Goal: Task Accomplishment & Management: Use online tool/utility

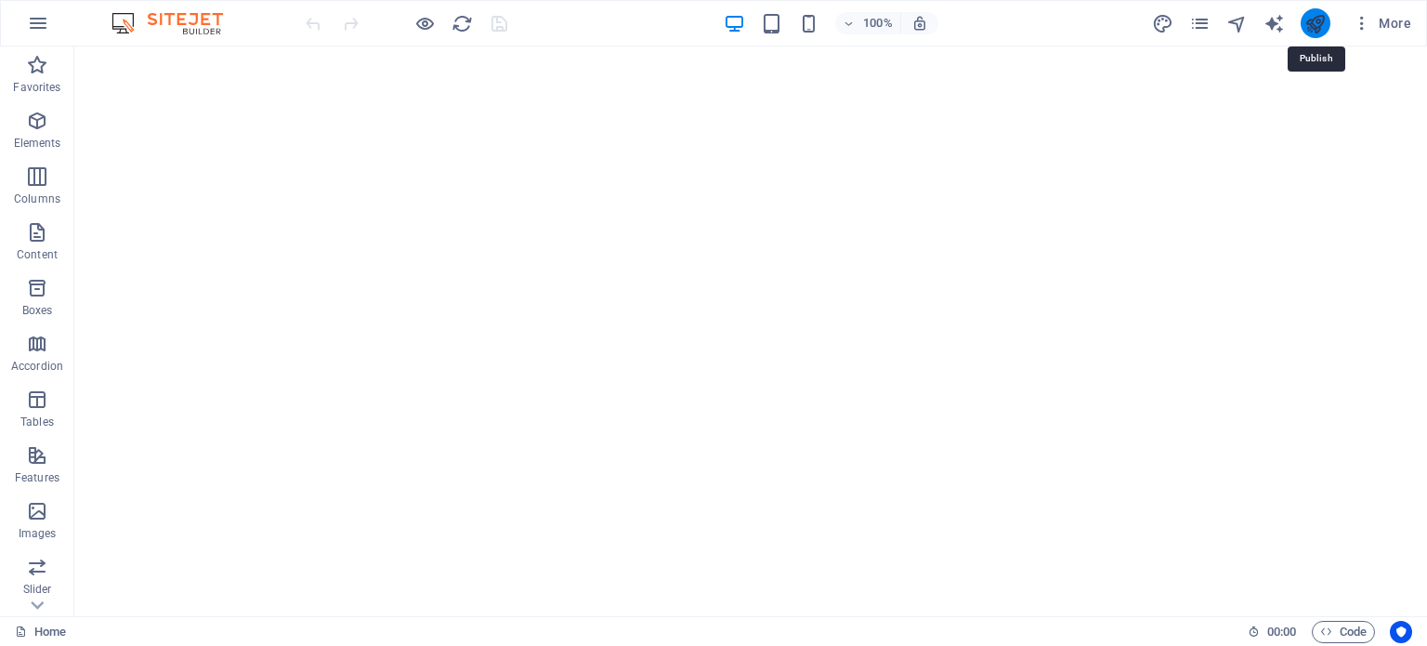
click at [1323, 30] on icon "publish" at bounding box center [1315, 23] width 21 height 21
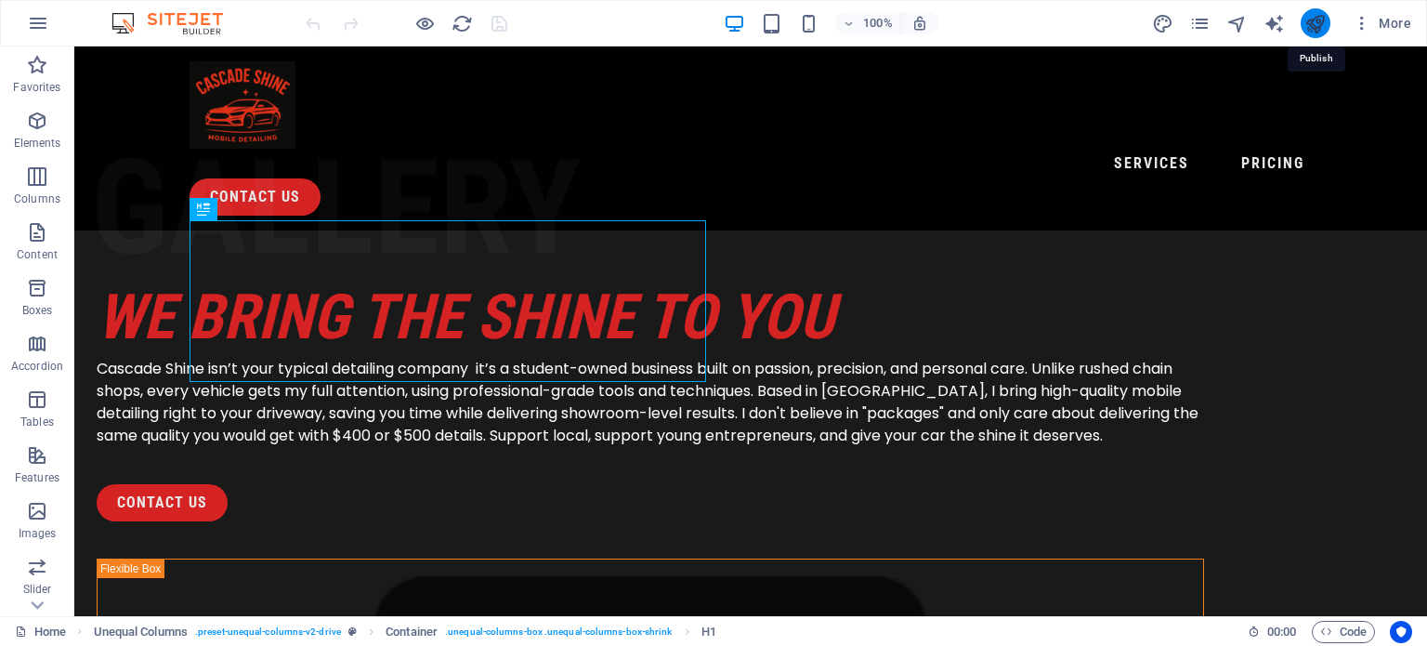
click at [1319, 18] on icon "publish" at bounding box center [1315, 23] width 21 height 21
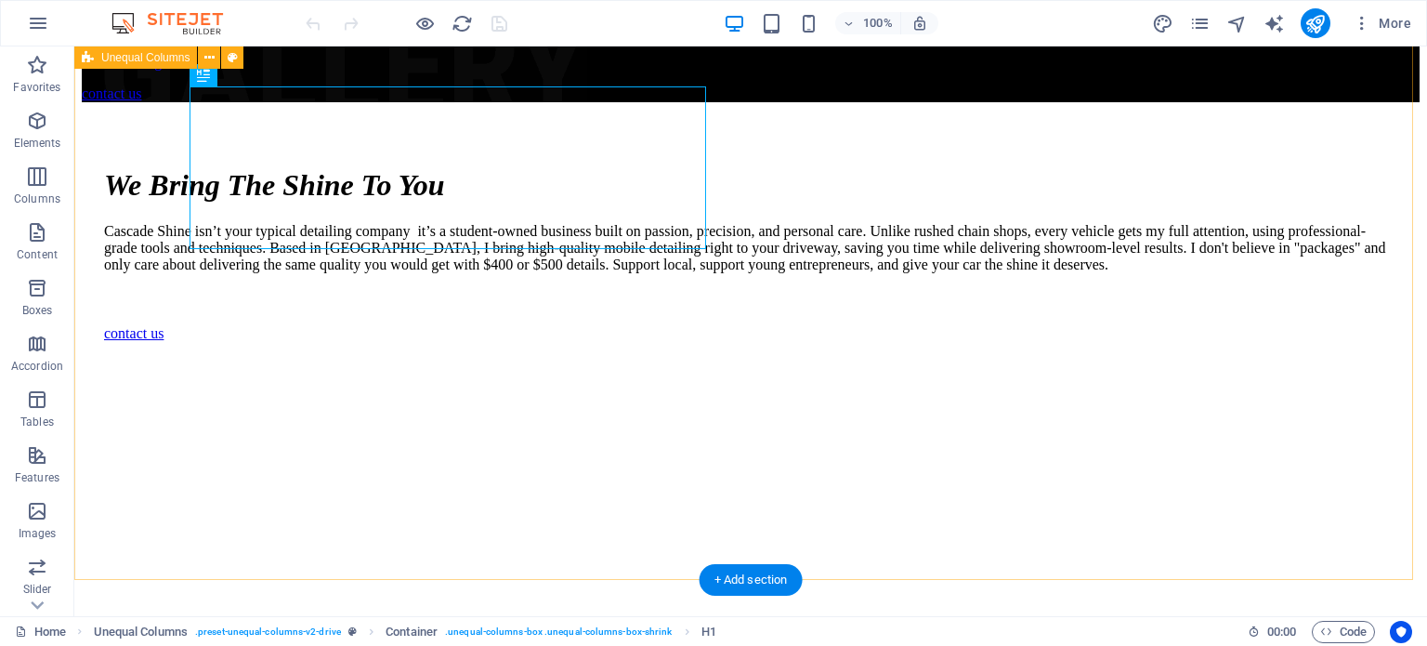
scroll to position [149, 0]
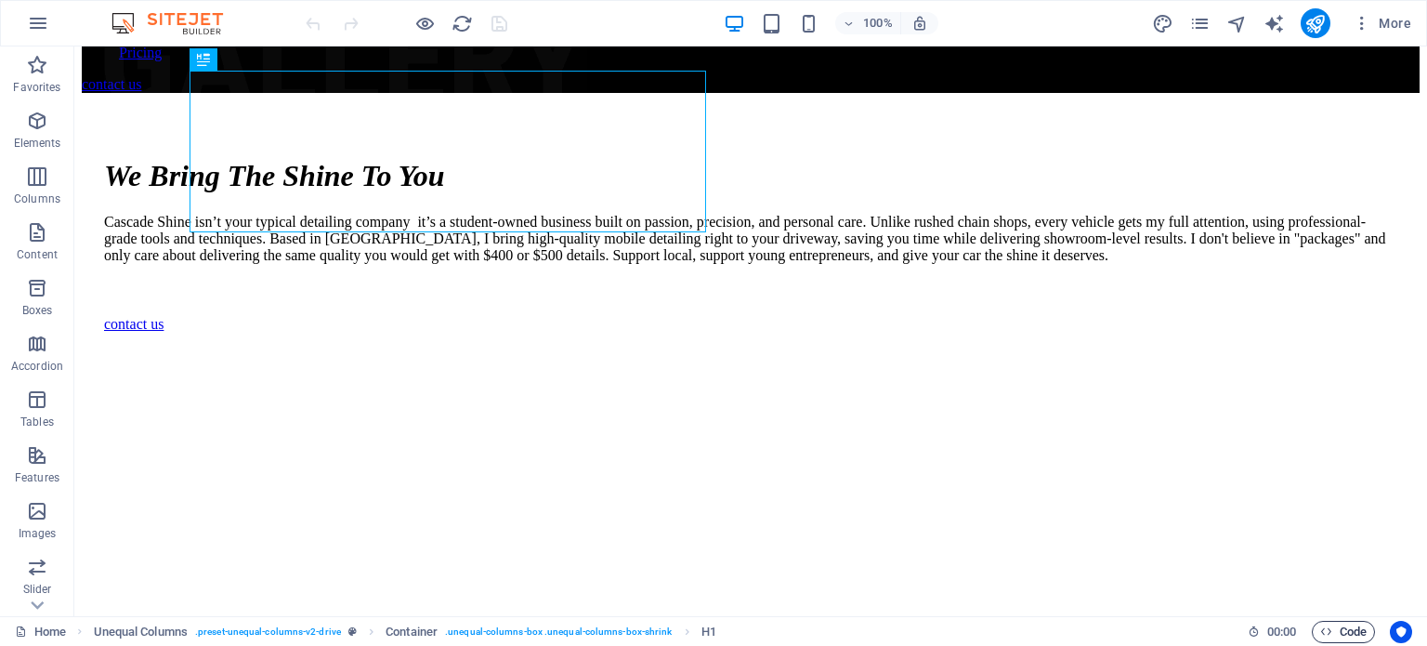
click at [1337, 621] on span "Code" at bounding box center [1344, 632] width 46 height 22
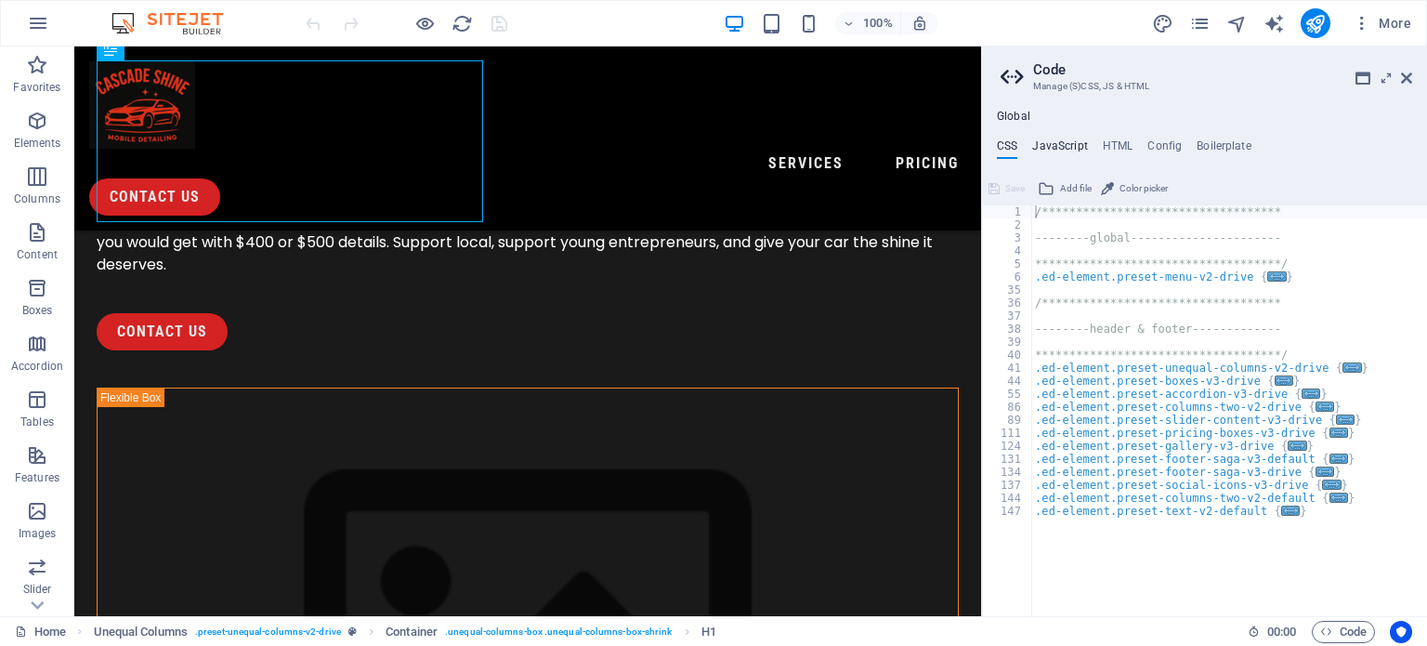
click at [1056, 149] on h4 "JavaScript" at bounding box center [1059, 149] width 55 height 20
type textarea "/* JS for preset "Menu V2" */"
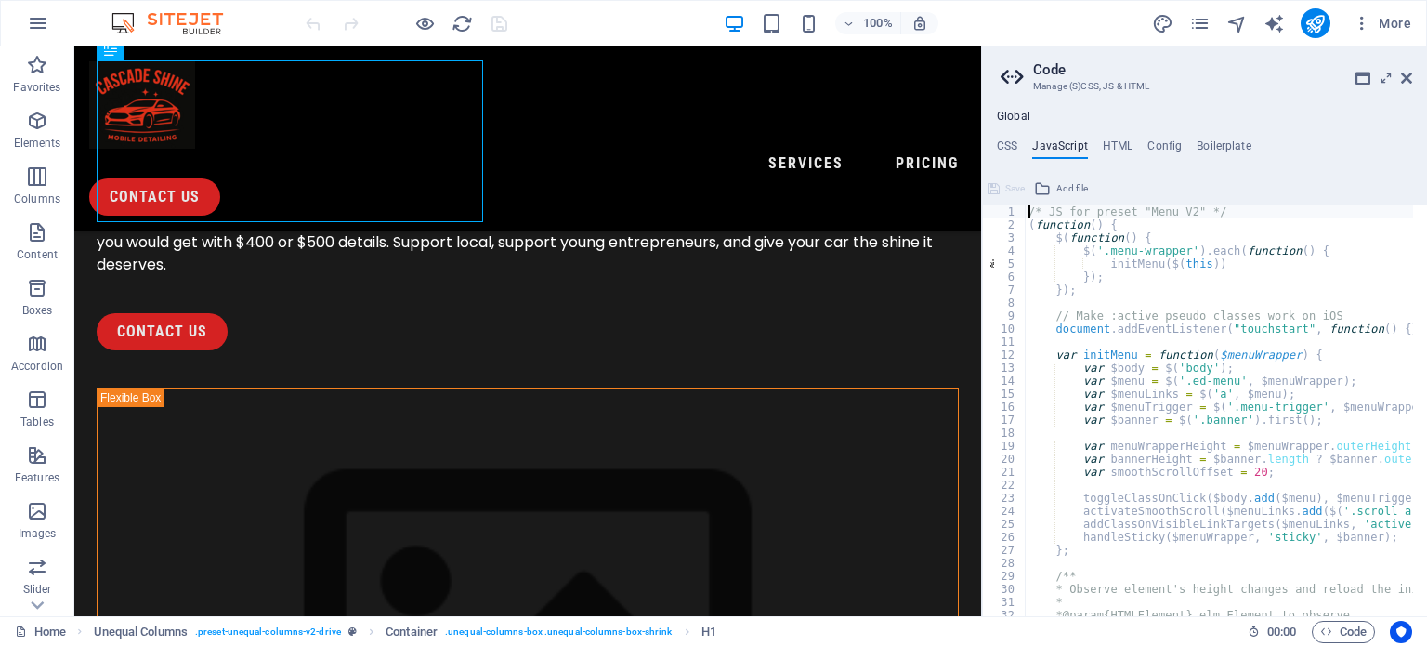
click at [1112, 137] on div "**********" at bounding box center [1204, 363] width 445 height 506
click at [1108, 157] on h4 "HTML" at bounding box center [1118, 149] width 31 height 20
type textarea "<a href="#main-content" class="wv-link-content button">Skip to main content</a>"
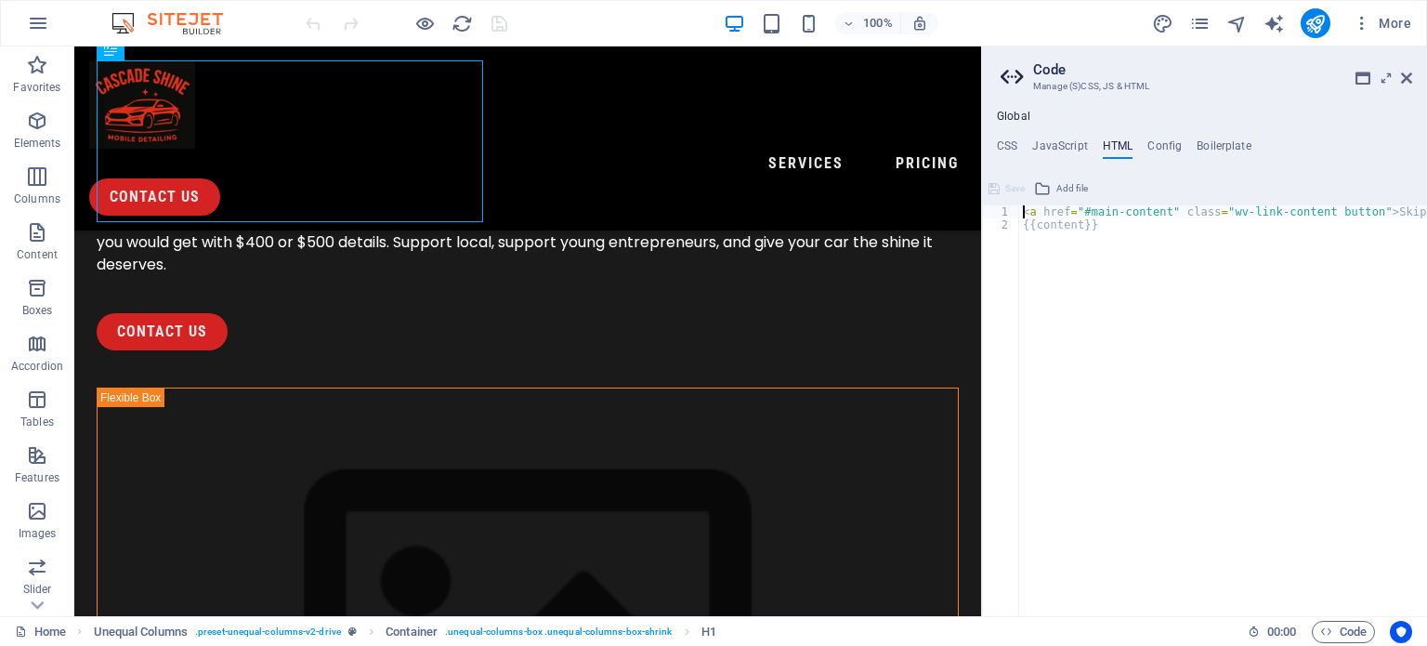
click at [1413, 81] on aside "**********" at bounding box center [1204, 331] width 446 height 570
click at [1403, 72] on icon at bounding box center [1406, 78] width 11 height 15
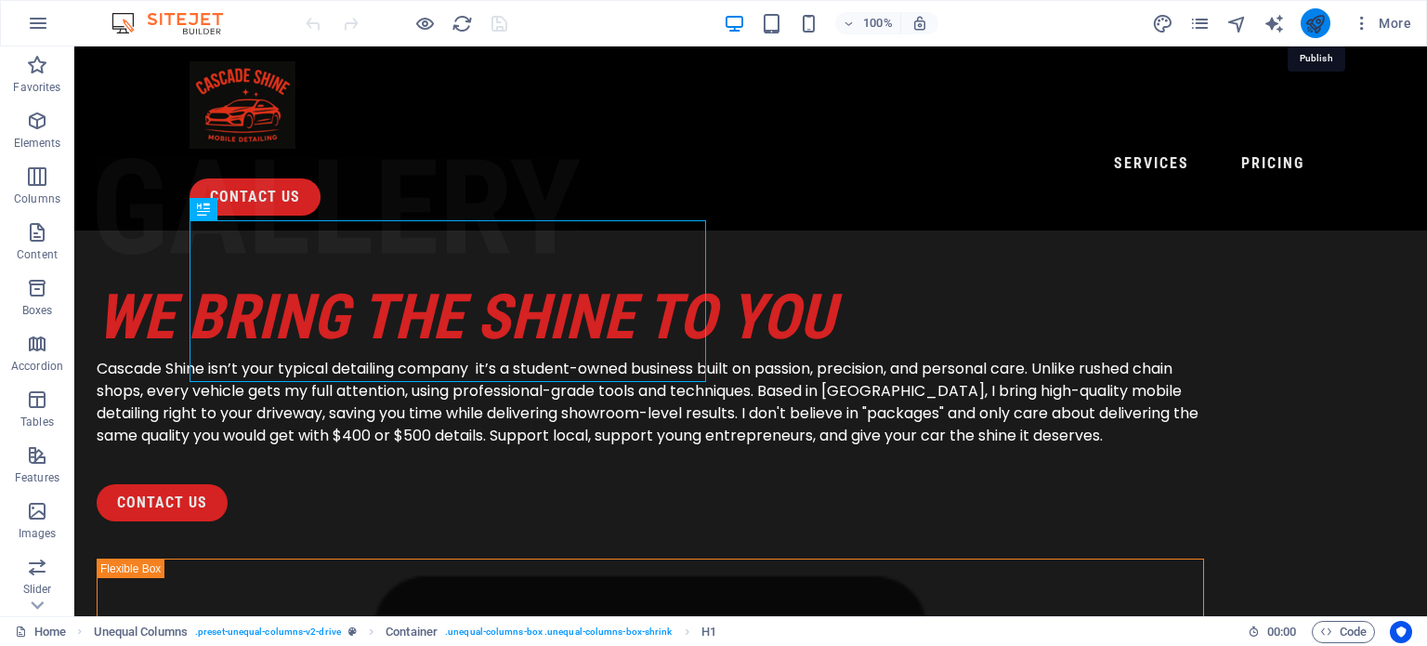
click at [1320, 22] on icon "publish" at bounding box center [1315, 23] width 21 height 21
click at [47, 25] on icon "button" at bounding box center [38, 23] width 22 height 22
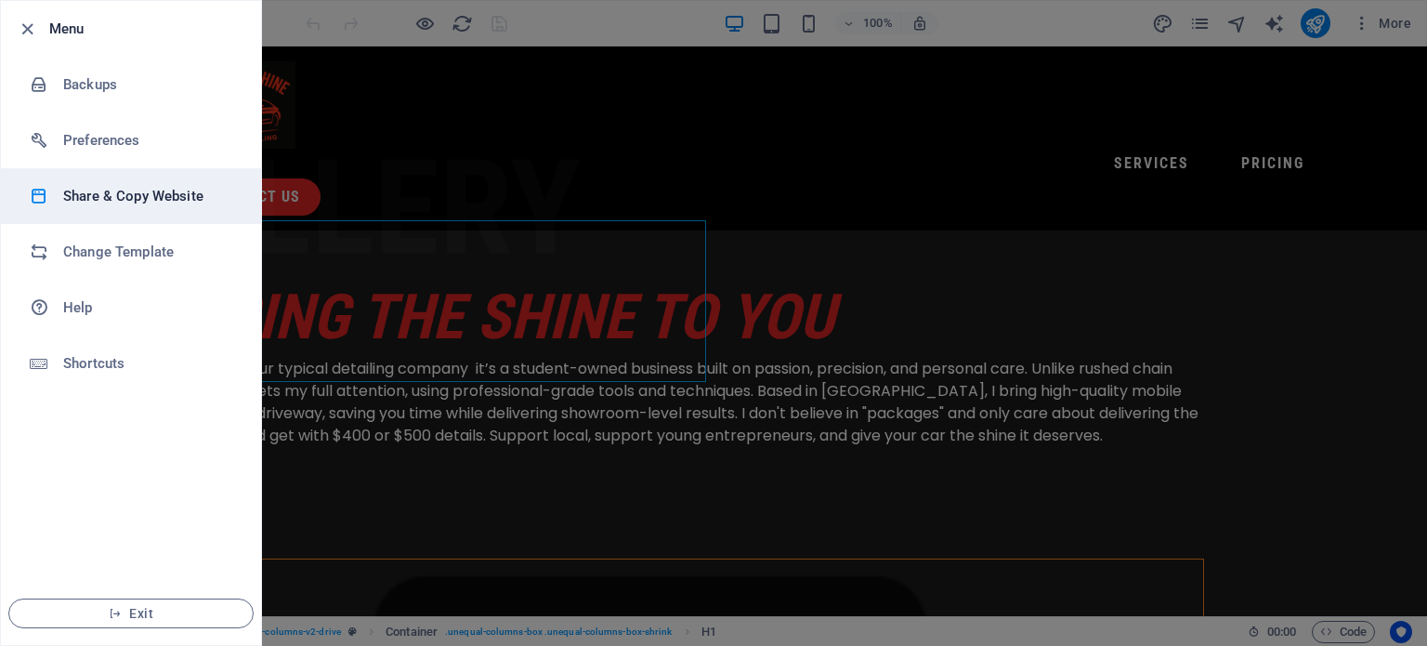
click at [161, 194] on h6 "Share & Copy Website" at bounding box center [149, 196] width 172 height 22
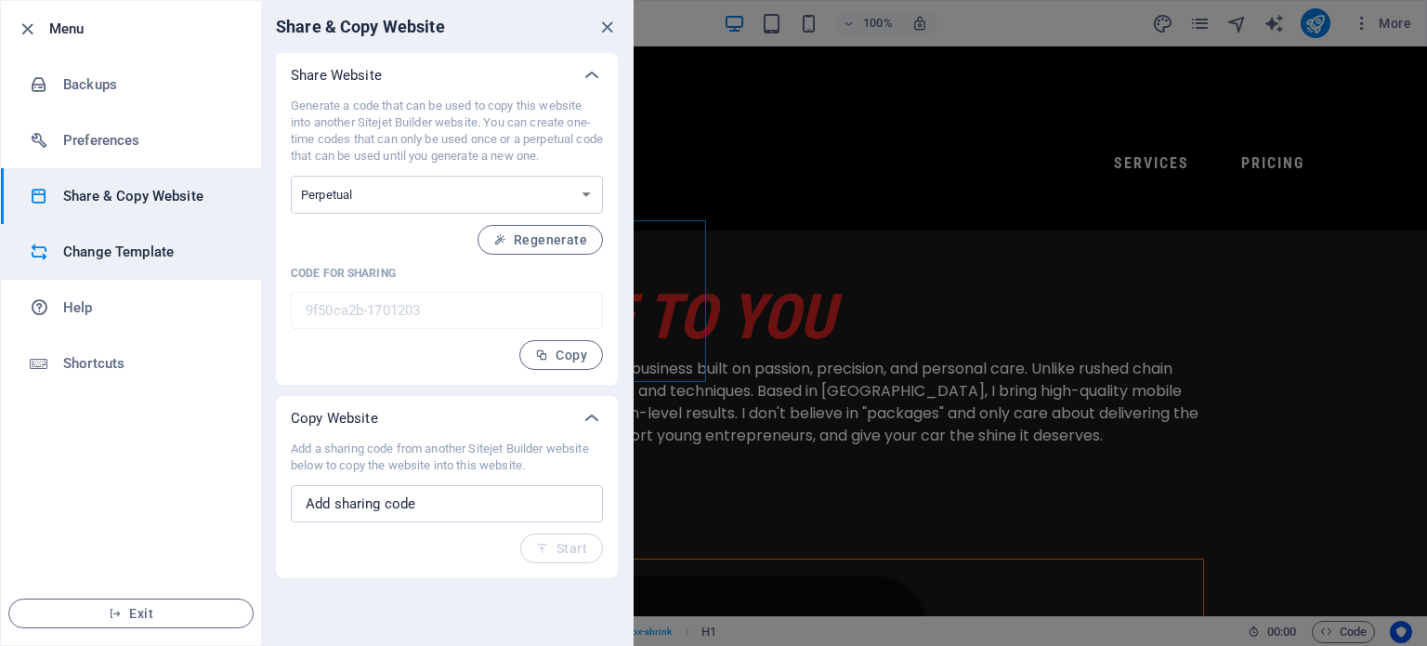
click at [112, 243] on h6 "Change Template" at bounding box center [149, 252] width 172 height 22
